Goal: Obtain resource: Download file/media

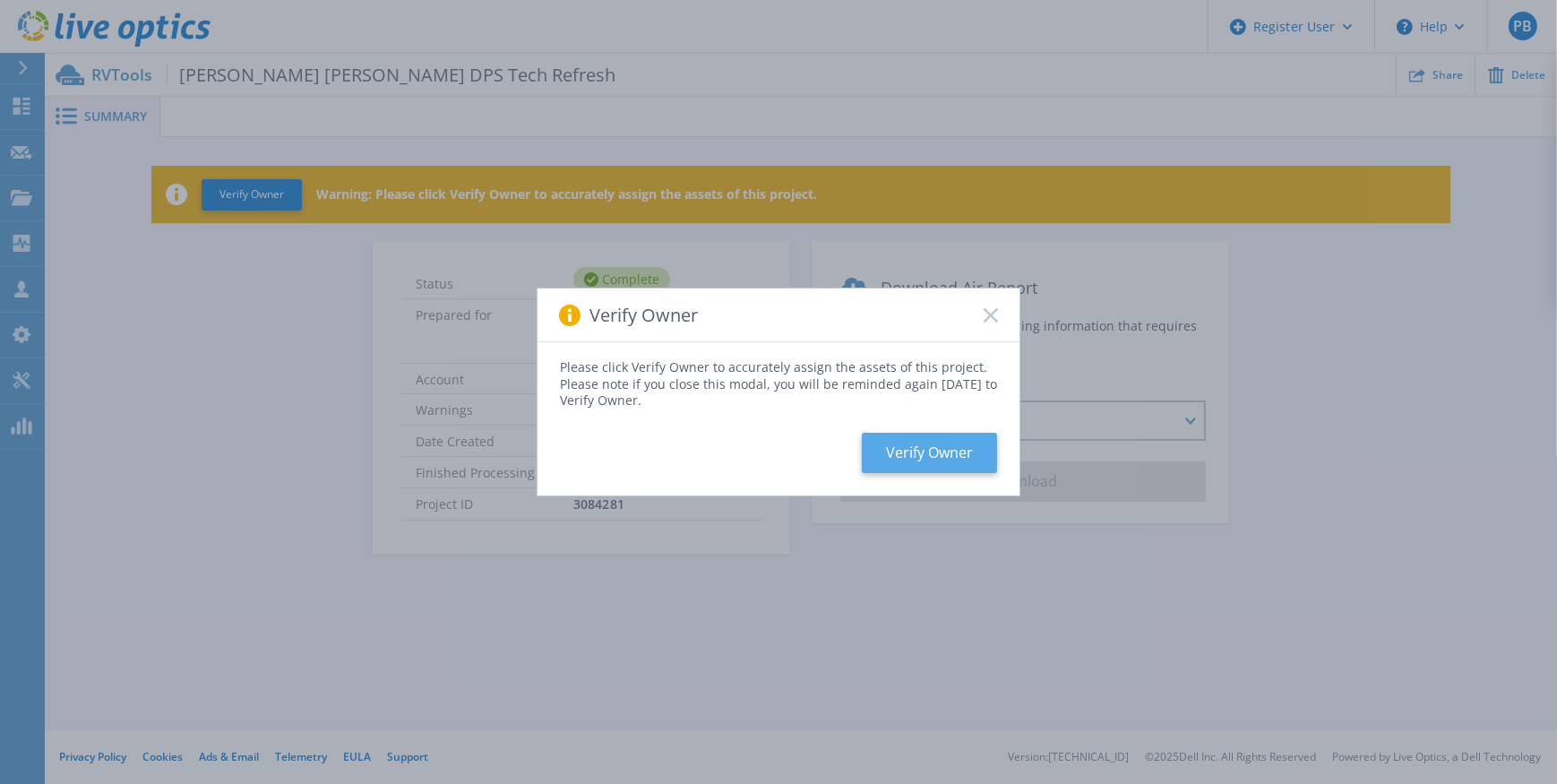
click at [938, 452] on button "Verify Owner" at bounding box center [928, 453] width 135 height 40
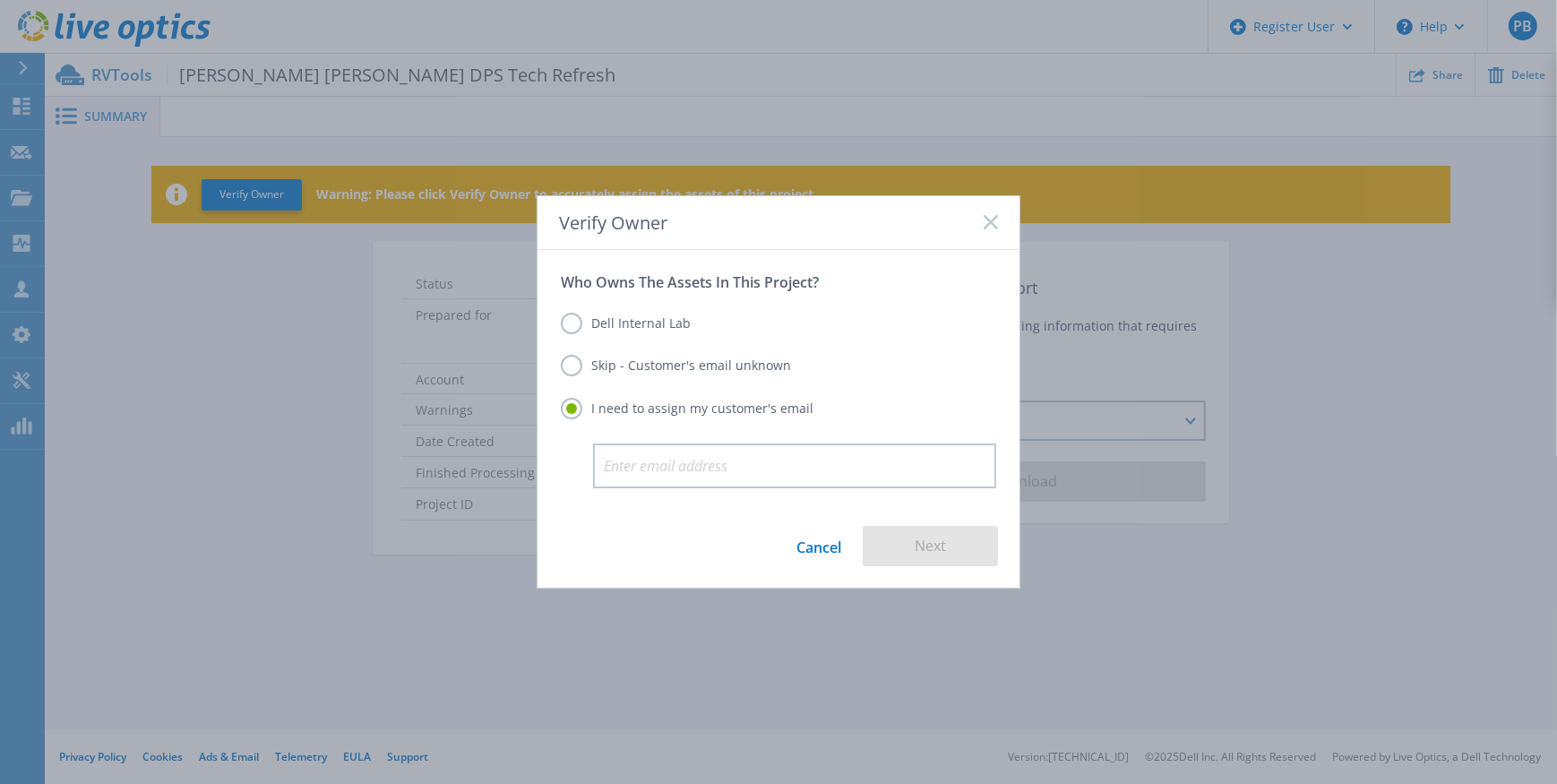
click at [568, 321] on label "Dell Internal Lab" at bounding box center [625, 322] width 129 height 21
click at [0, 0] on input "Dell Internal Lab" at bounding box center [0, 0] width 0 height 0
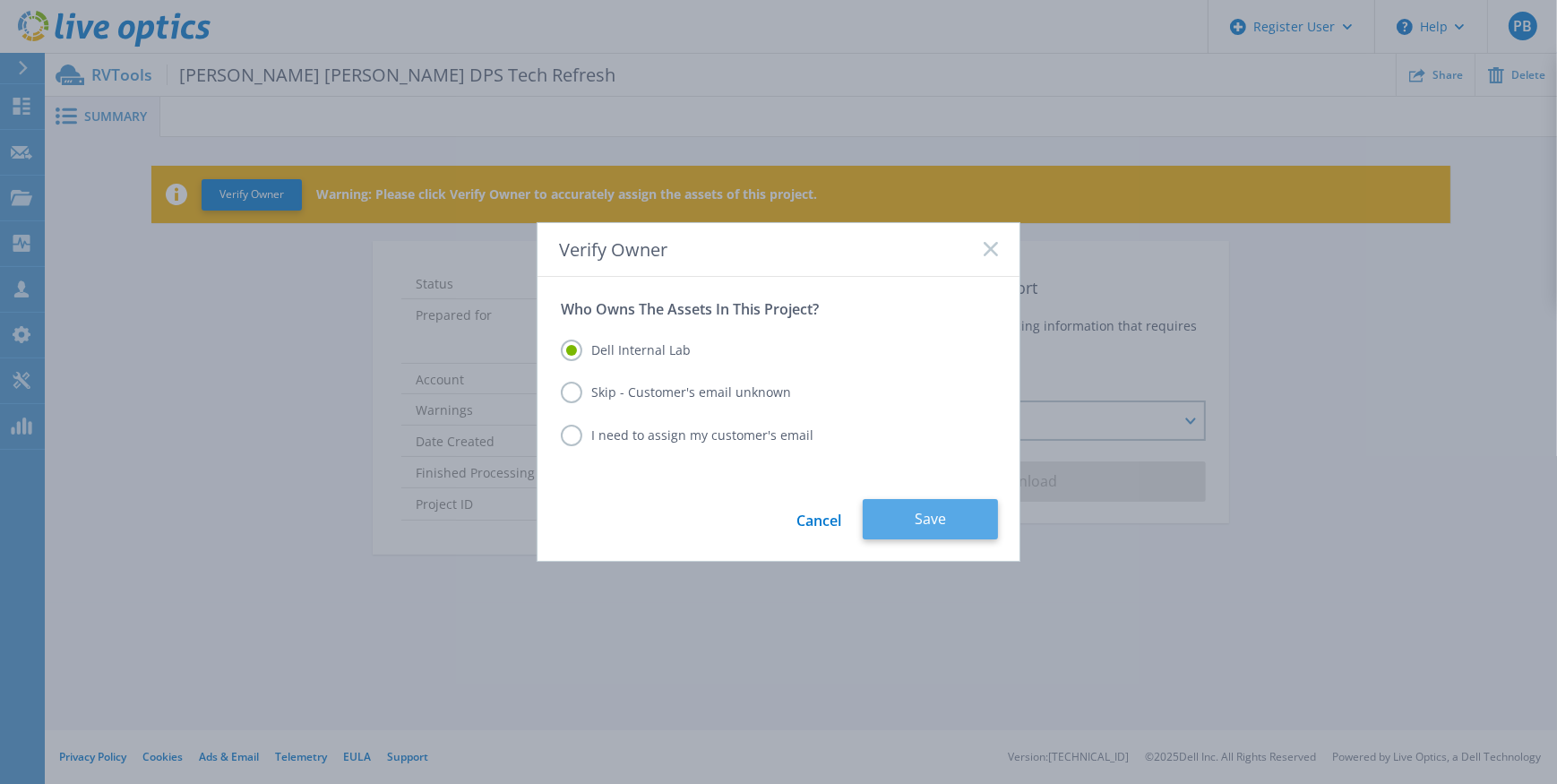
click at [939, 516] on button "Save" at bounding box center [929, 519] width 135 height 40
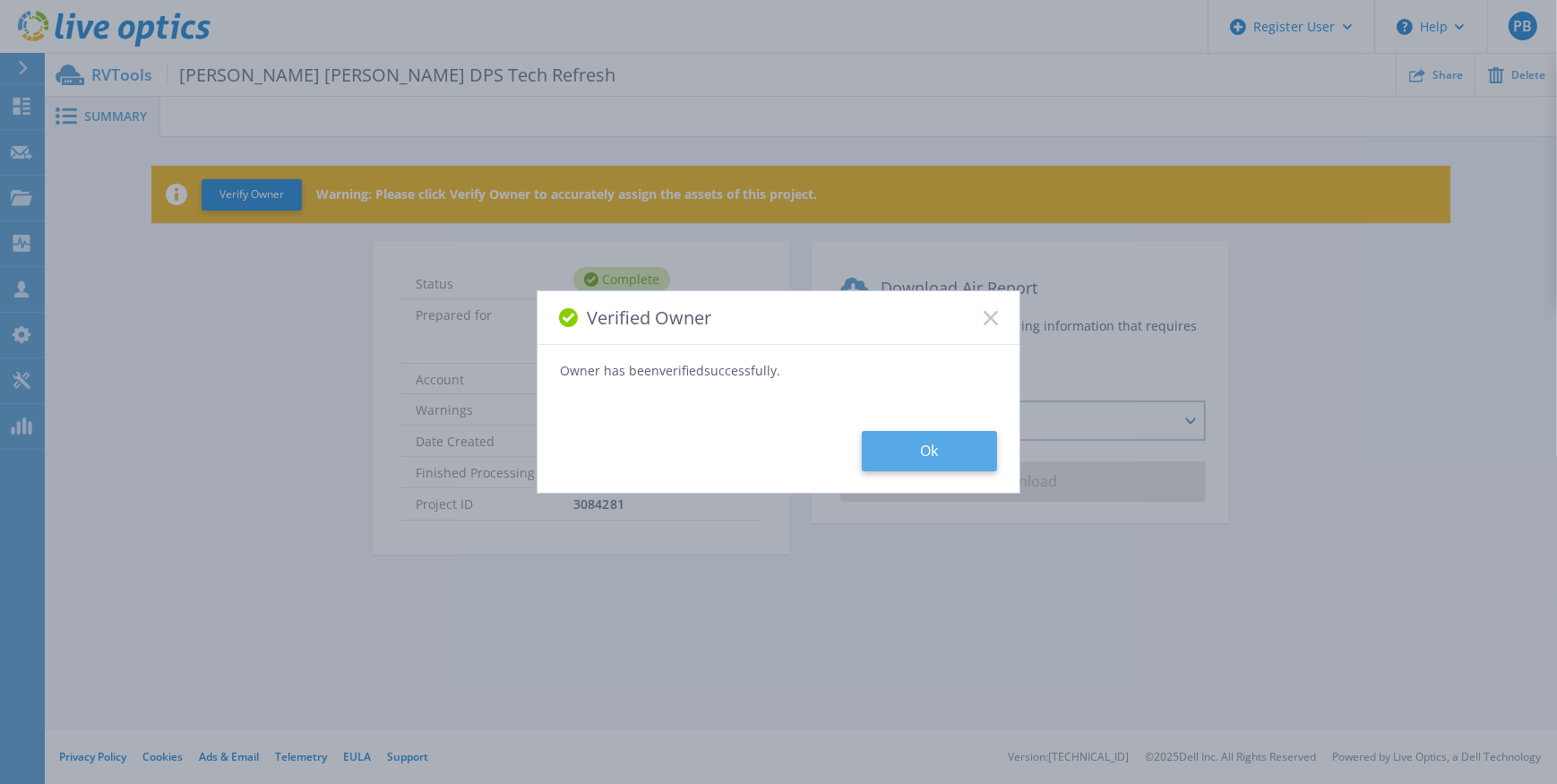
click at [933, 441] on button "Ok" at bounding box center [928, 451] width 135 height 40
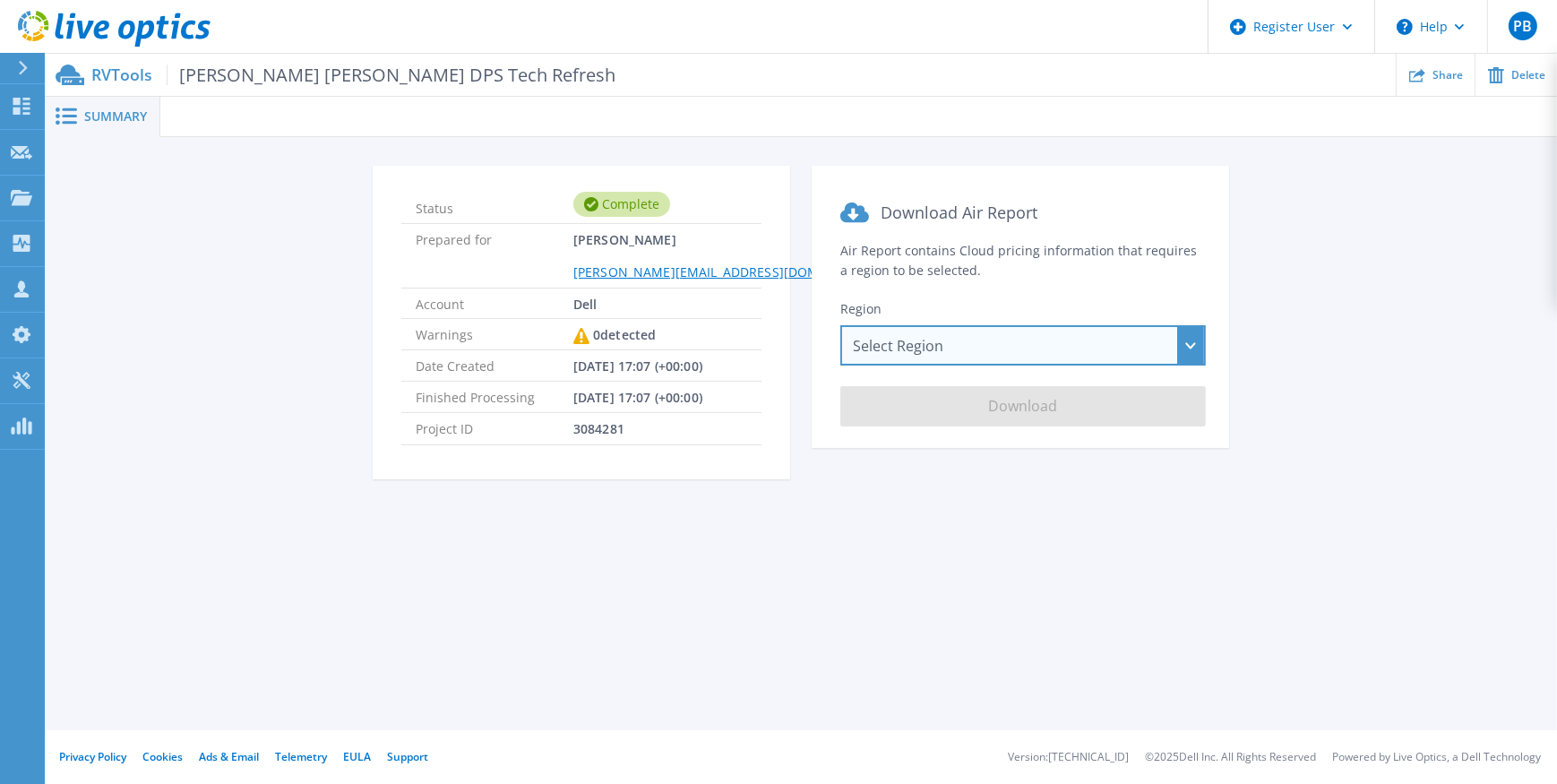
click at [1070, 348] on div "Select Region [GEOGRAPHIC_DATA] ([GEOGRAPHIC_DATA]) [GEOGRAPHIC_DATA] ([GEOGRAP…" at bounding box center [1023, 345] width 365 height 40
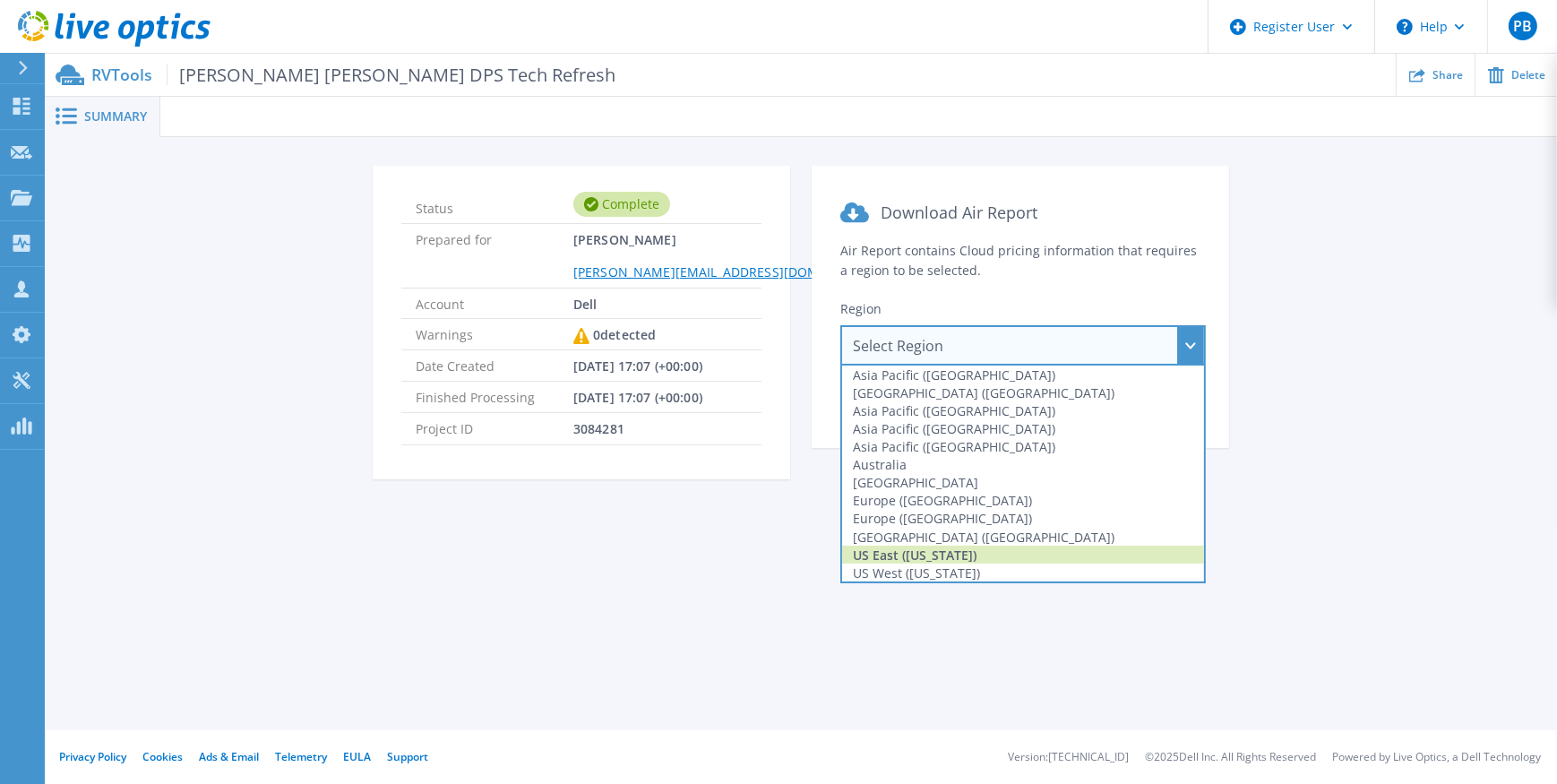
click at [947, 552] on div "US East ([US_STATE])" at bounding box center [1023, 554] width 362 height 18
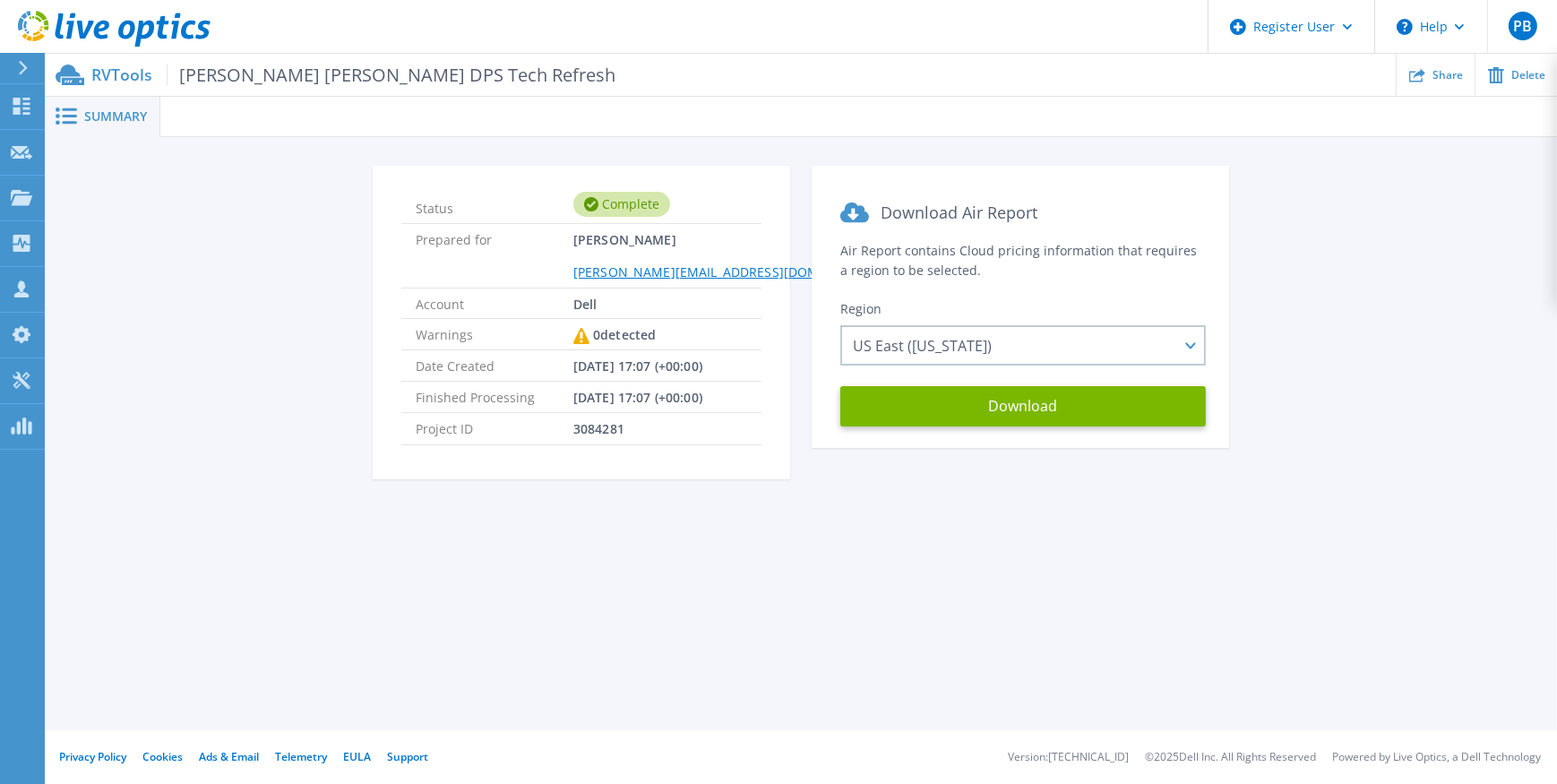
click at [1260, 591] on div "Summary Status Complete Prepared for Perry Baker Scott.Baker1@Dell.com Account …" at bounding box center [801, 364] width 1512 height 730
click at [1145, 561] on div "Summary Status Complete Prepared for Perry Baker Scott.Baker1@Dell.com Account …" at bounding box center [801, 364] width 1512 height 730
click at [1016, 404] on button "Download" at bounding box center [1023, 406] width 365 height 40
click at [1411, 310] on div "Status Complete Prepared for Perry Baker Scott.Baker1@Dell.com Account Dell War…" at bounding box center [801, 332] width 1458 height 335
click at [984, 601] on div "Summary Status Complete Prepared for Perry Baker Scott.Baker1@Dell.com Account …" at bounding box center [801, 364] width 1512 height 730
